Goal: Navigation & Orientation: Go to known website

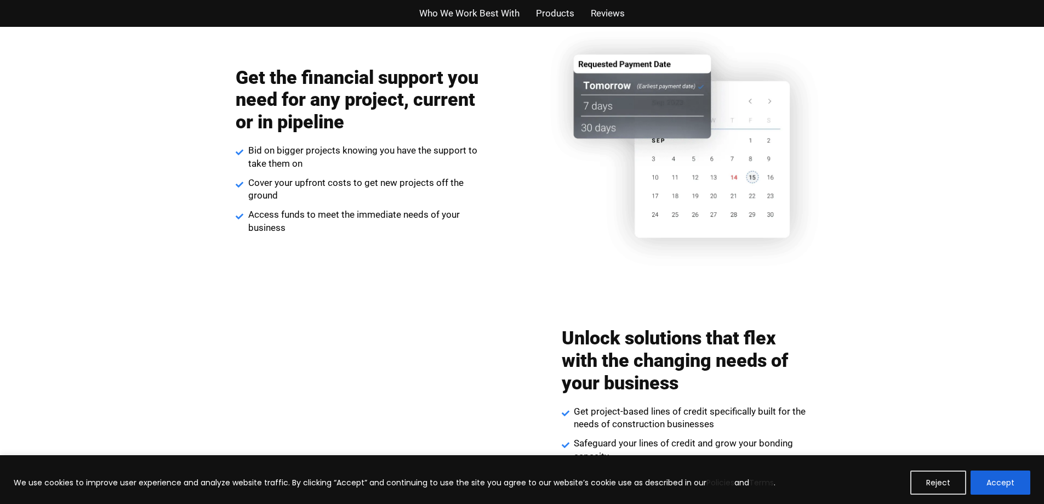
scroll to position [1261, 0]
